Goal: Task Accomplishment & Management: Manage account settings

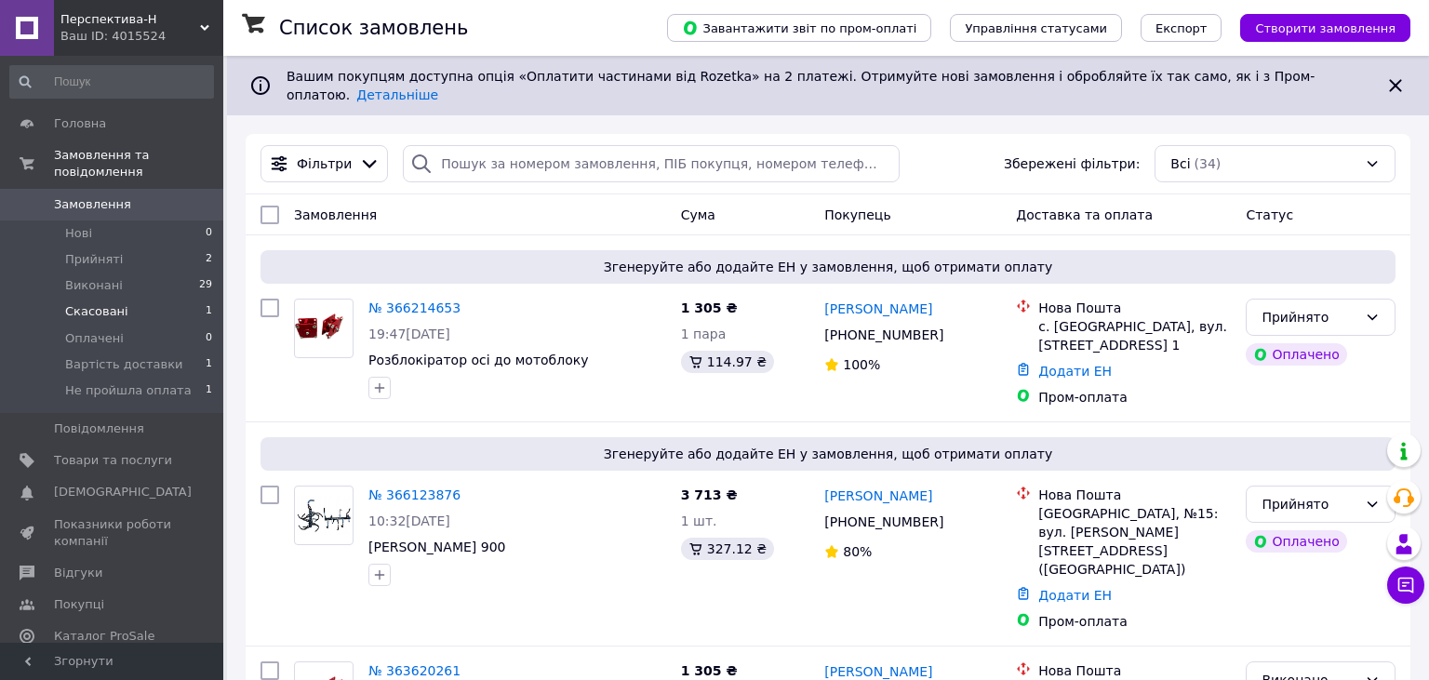
scroll to position [56, 0]
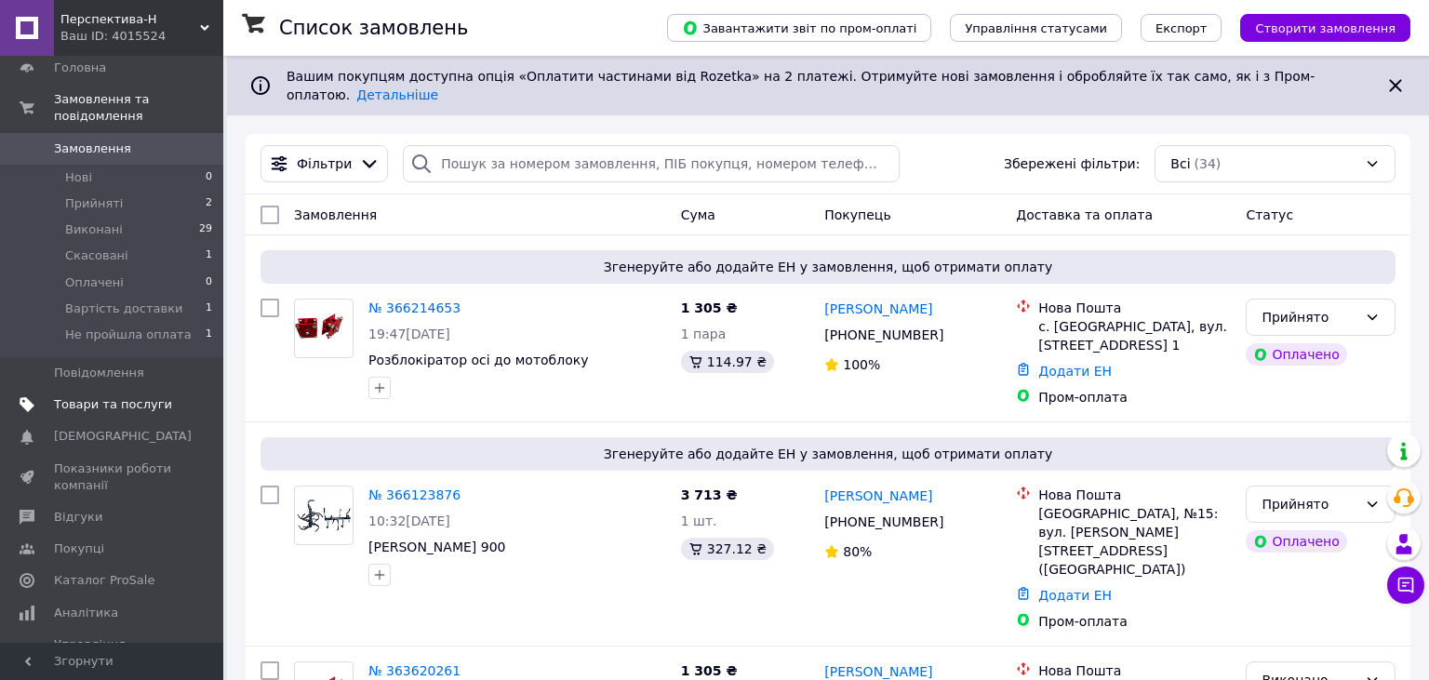
click at [97, 396] on span "Товари та послуги" at bounding box center [113, 404] width 118 height 17
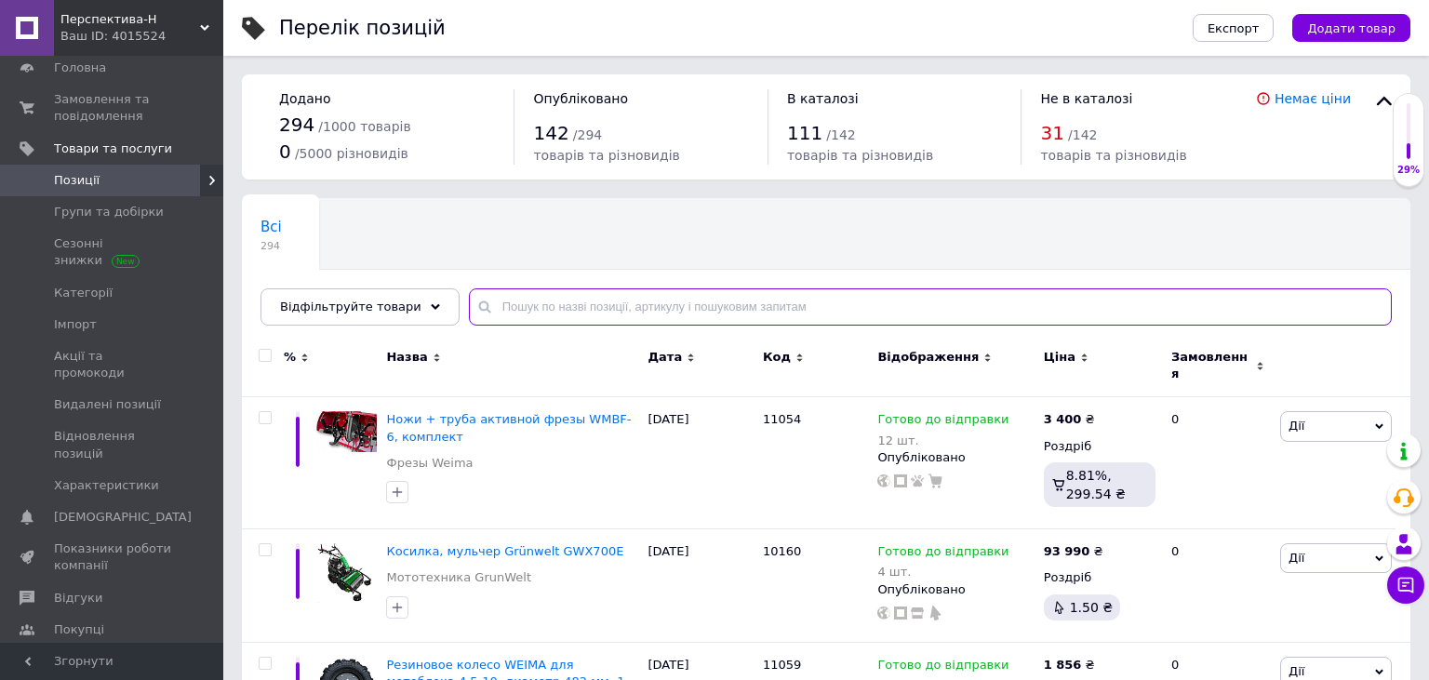
click at [538, 300] on input "text" at bounding box center [930, 306] width 923 height 37
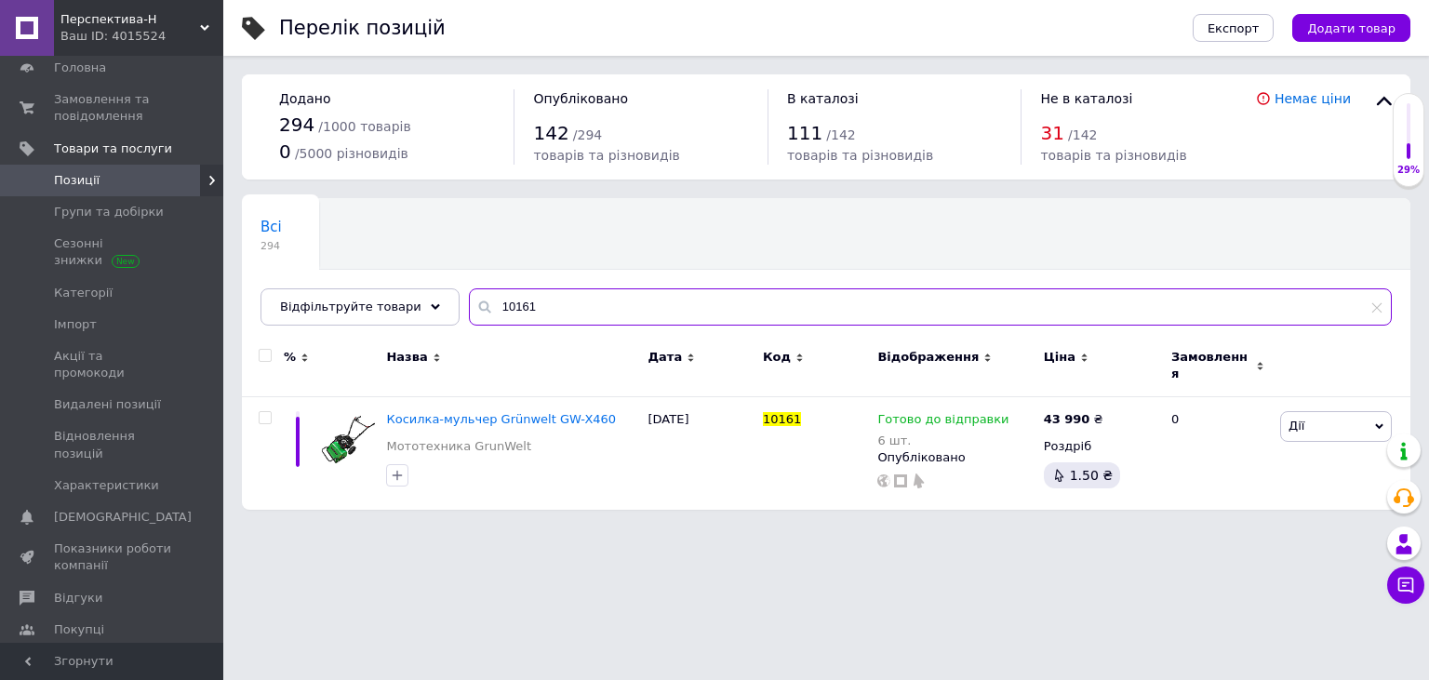
drag, startPoint x: 517, startPoint y: 312, endPoint x: 534, endPoint y: 312, distance: 16.7
click at [534, 312] on input "10161" at bounding box center [930, 306] width 923 height 37
drag, startPoint x: 541, startPoint y: 311, endPoint x: 423, endPoint y: 311, distance: 118.1
click at [469, 311] on input "10160" at bounding box center [930, 306] width 923 height 37
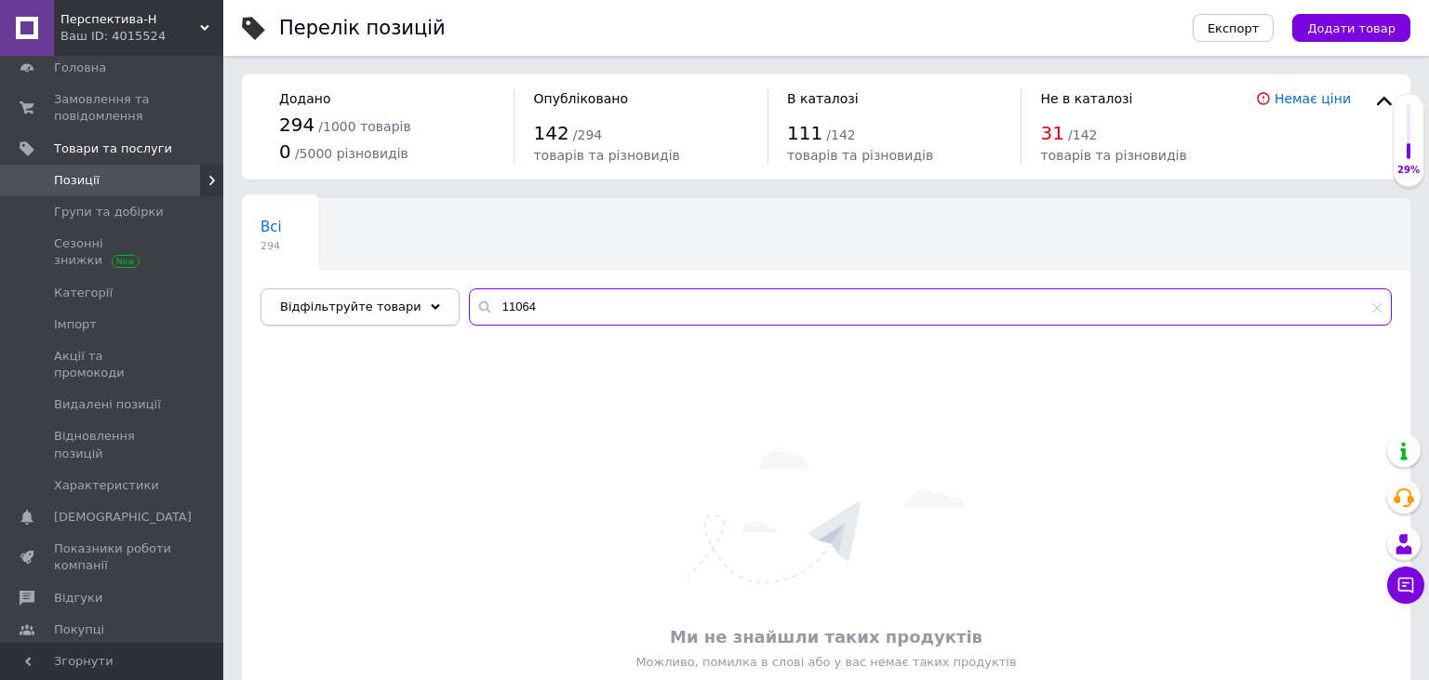
drag, startPoint x: 553, startPoint y: 315, endPoint x: 433, endPoint y: 309, distance: 120.2
click at [469, 309] on input "11064" at bounding box center [930, 306] width 923 height 37
type input "нога"
drag, startPoint x: 497, startPoint y: 310, endPoint x: 431, endPoint y: 310, distance: 66.0
click at [469, 310] on input "нога" at bounding box center [930, 306] width 923 height 37
